Goal: Information Seeking & Learning: Learn about a topic

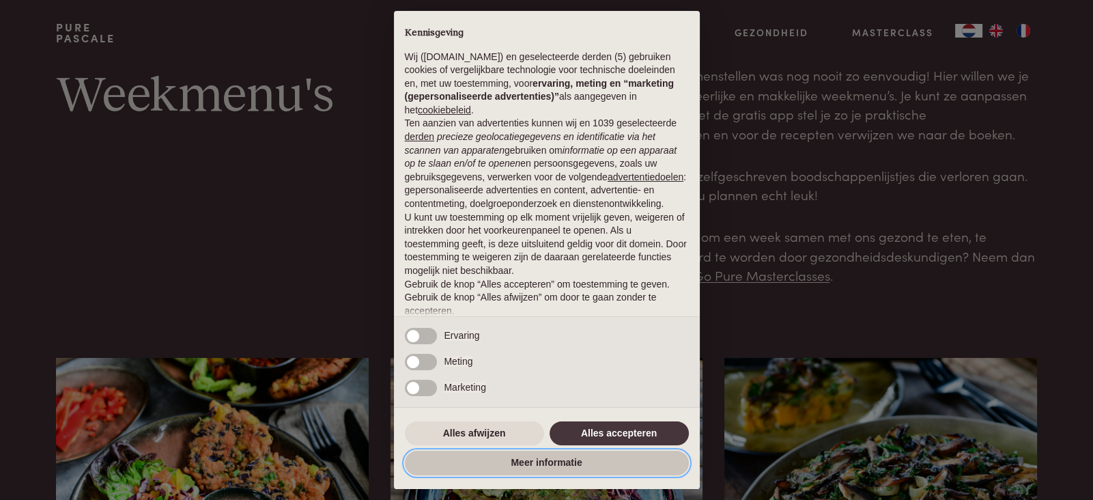
click at [546, 466] on button "Meer informatie" at bounding box center [547, 463] width 284 height 25
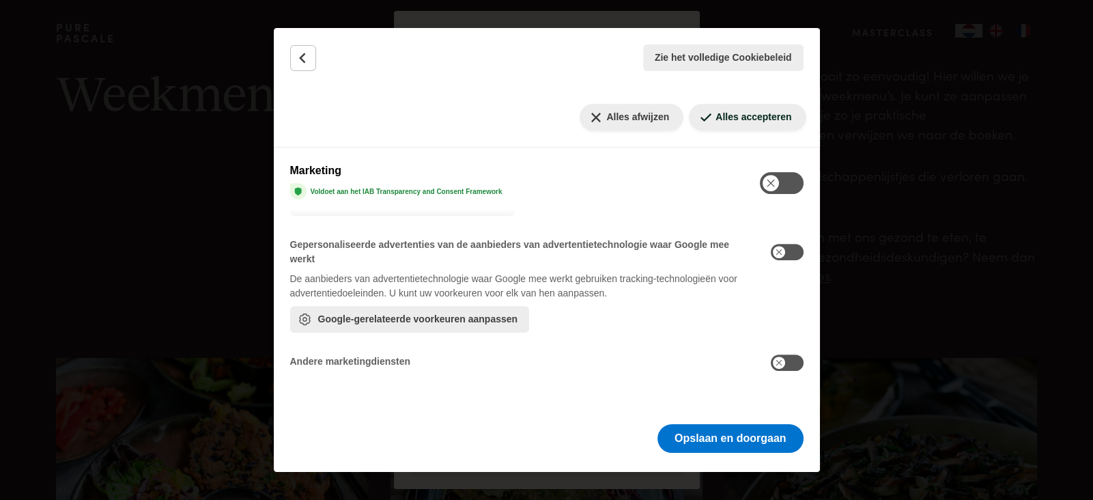
scroll to position [843, 0]
click at [728, 441] on button "Opslaan en doorgaan" at bounding box center [731, 438] width 146 height 29
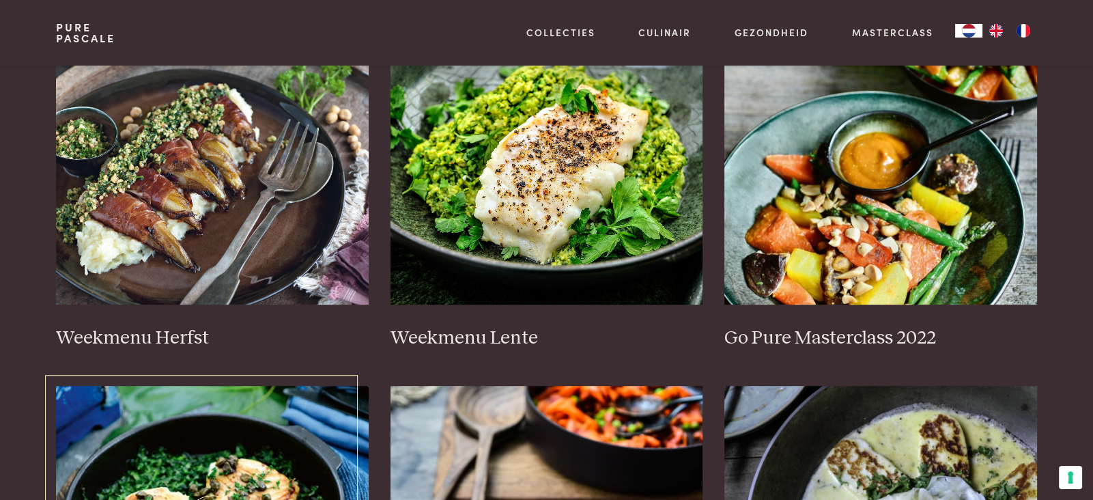
scroll to position [682, 0]
click at [204, 227] on img at bounding box center [212, 167] width 313 height 273
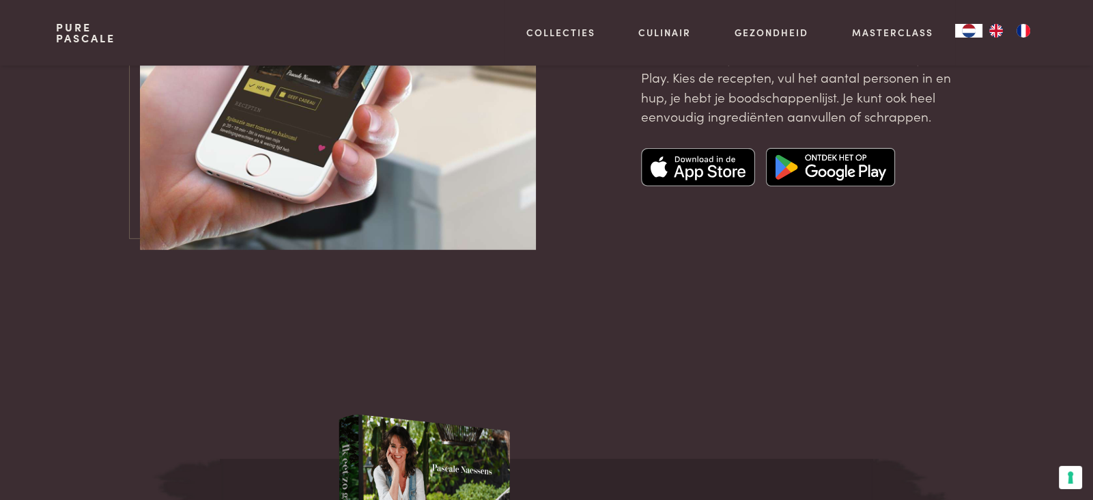
scroll to position [4736, 0]
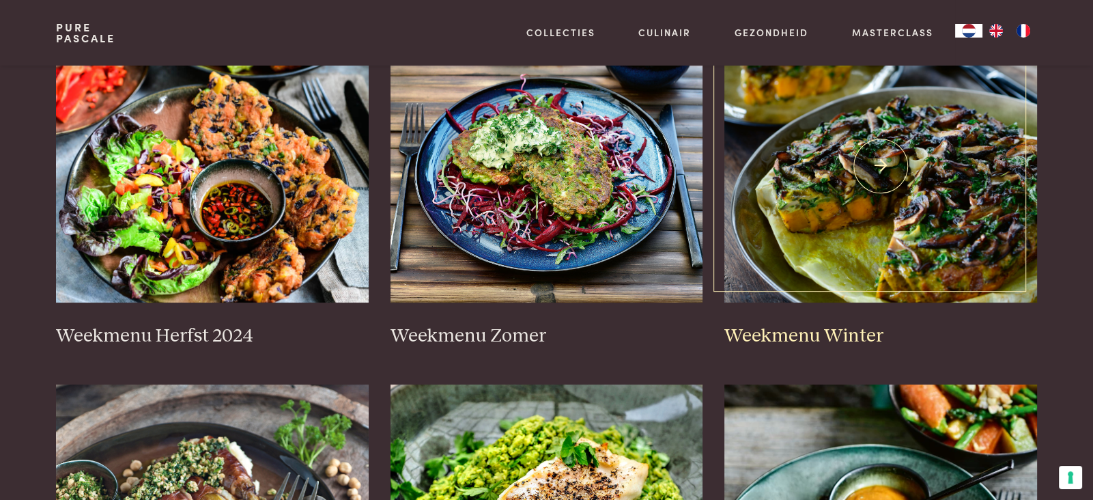
scroll to position [292, 0]
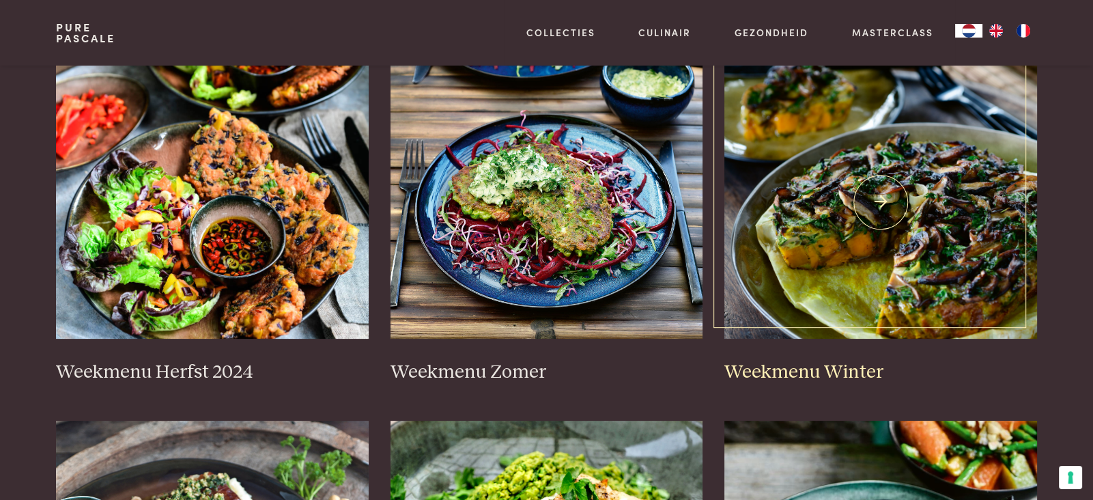
click at [878, 270] on img at bounding box center [880, 202] width 313 height 273
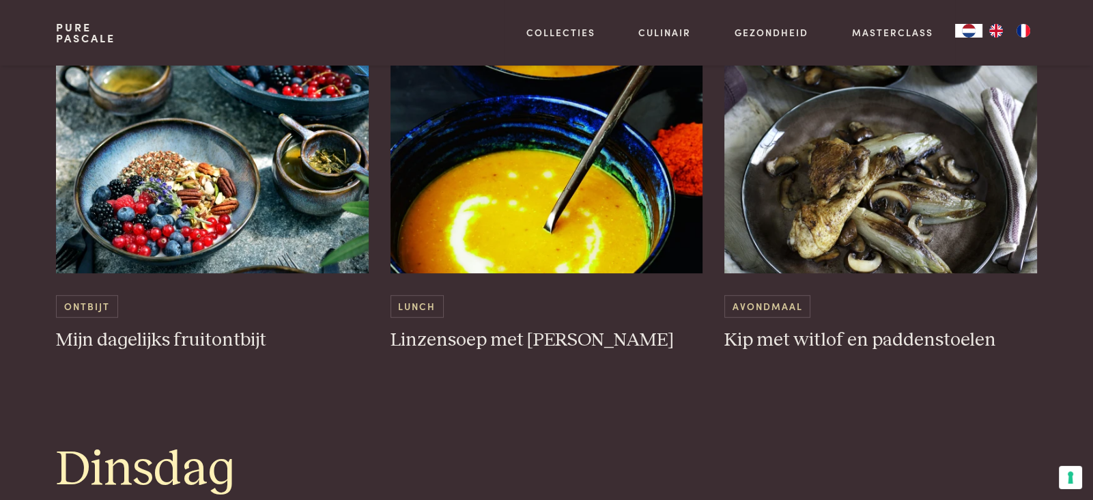
scroll to position [912, 0]
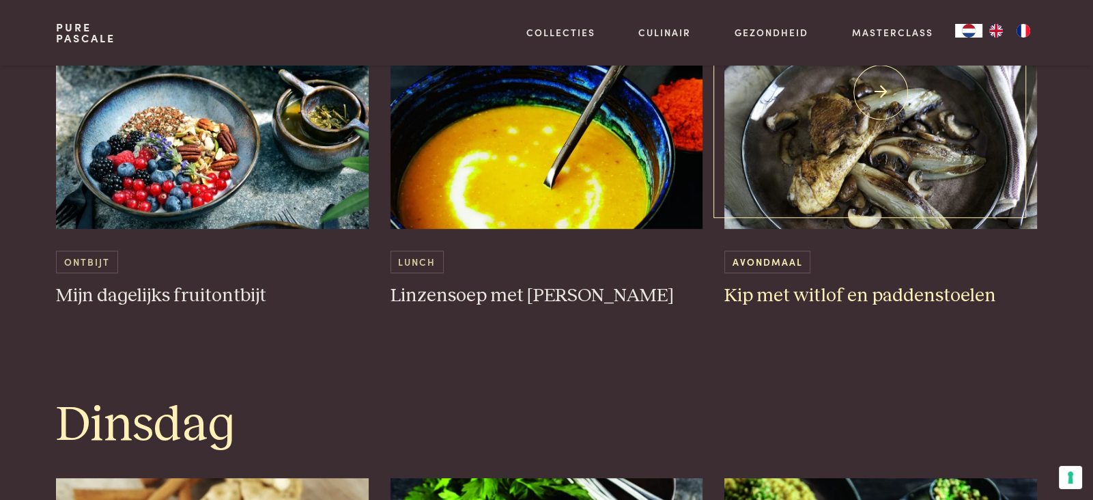
click at [775, 268] on span "Avondmaal" at bounding box center [767, 262] width 86 height 23
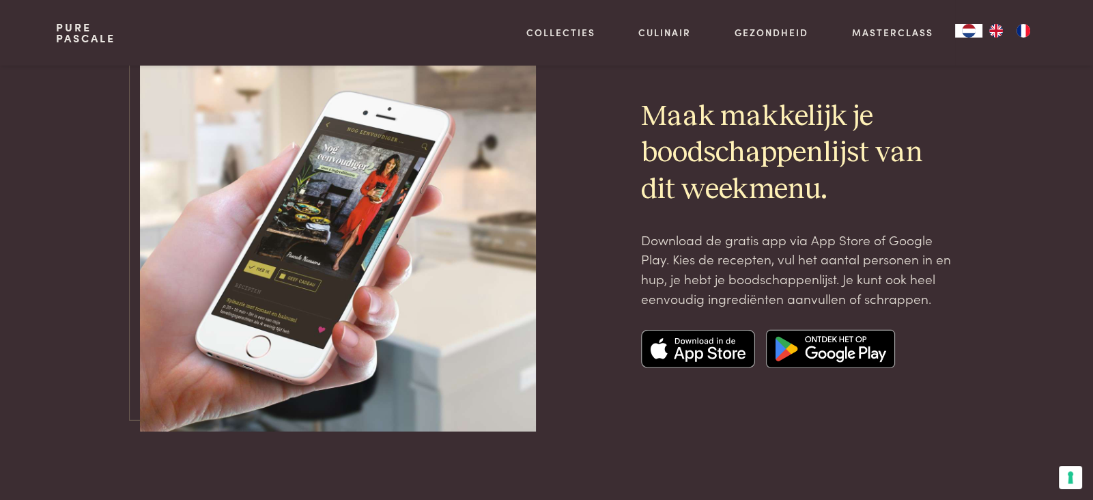
scroll to position [4540, 0]
